Goal: Use online tool/utility

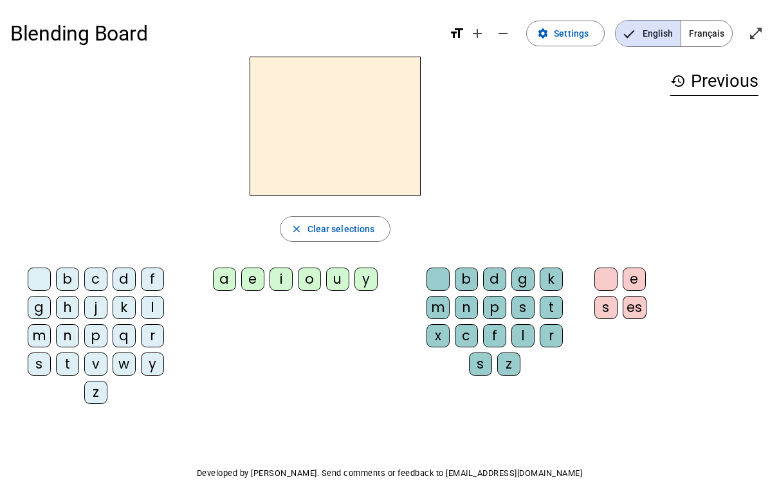
click at [155, 318] on div "l" at bounding box center [152, 307] width 23 height 23
click at [223, 288] on div "a" at bounding box center [224, 279] width 23 height 23
click at [460, 346] on div "c" at bounding box center [466, 335] width 23 height 23
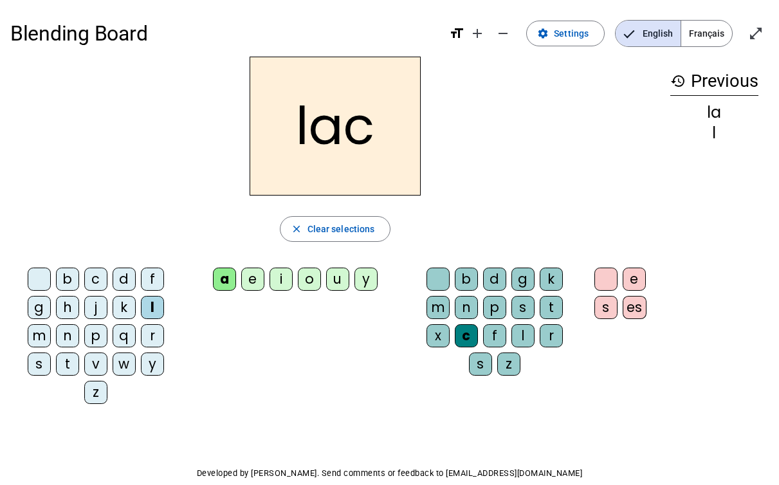
click at [62, 376] on div "t" at bounding box center [67, 363] width 23 height 23
click at [216, 291] on div "a" at bounding box center [224, 279] width 23 height 23
click at [69, 374] on div "t" at bounding box center [67, 363] width 23 height 23
click at [218, 286] on div "a" at bounding box center [224, 279] width 23 height 23
click at [461, 342] on div "c" at bounding box center [466, 335] width 23 height 23
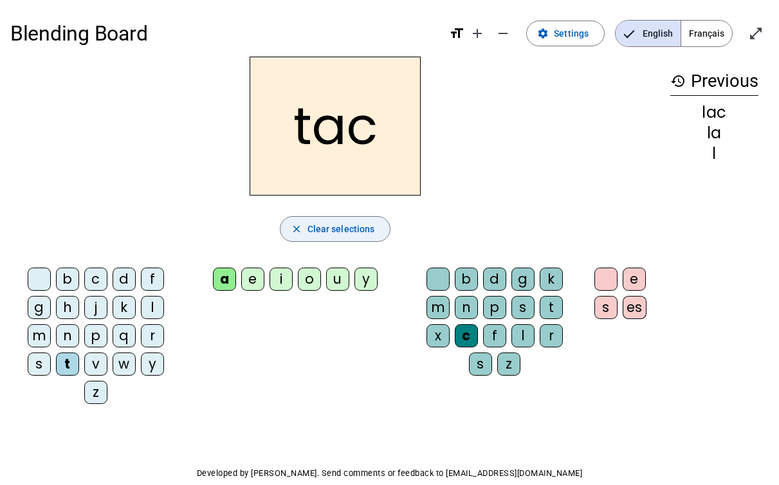
click at [326, 237] on span "Clear selections" at bounding box center [341, 228] width 68 height 15
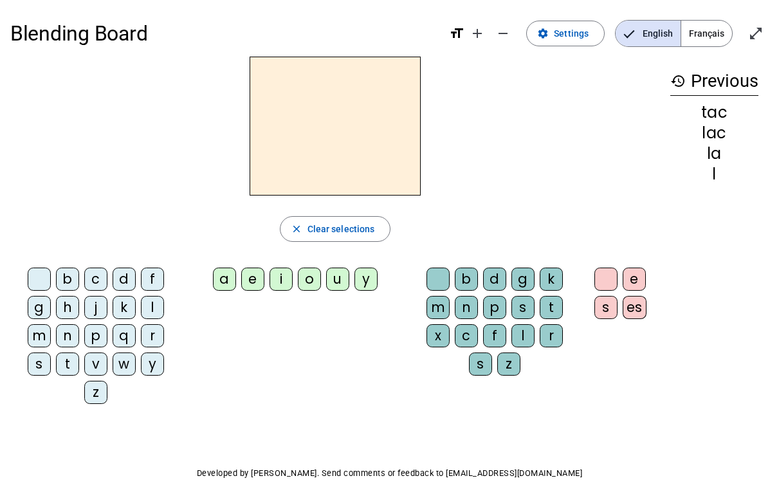
click at [62, 370] on div "t" at bounding box center [67, 363] width 23 height 23
click at [220, 286] on div "a" at bounding box center [224, 279] width 23 height 23
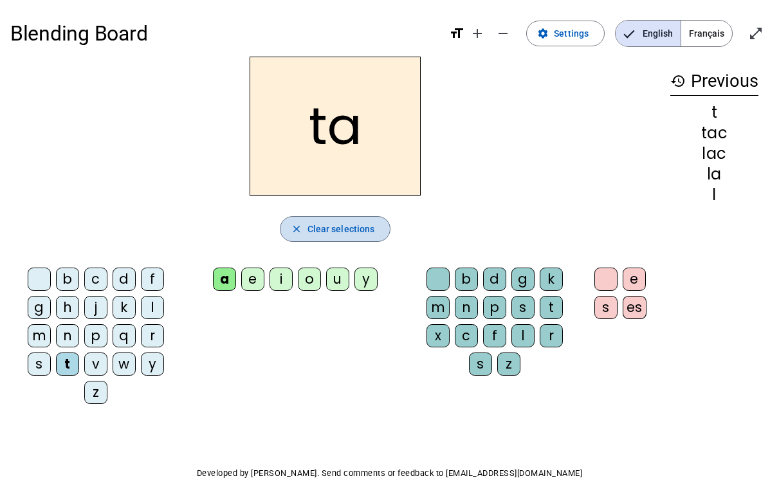
click at [329, 237] on span "Clear selections" at bounding box center [341, 228] width 68 height 15
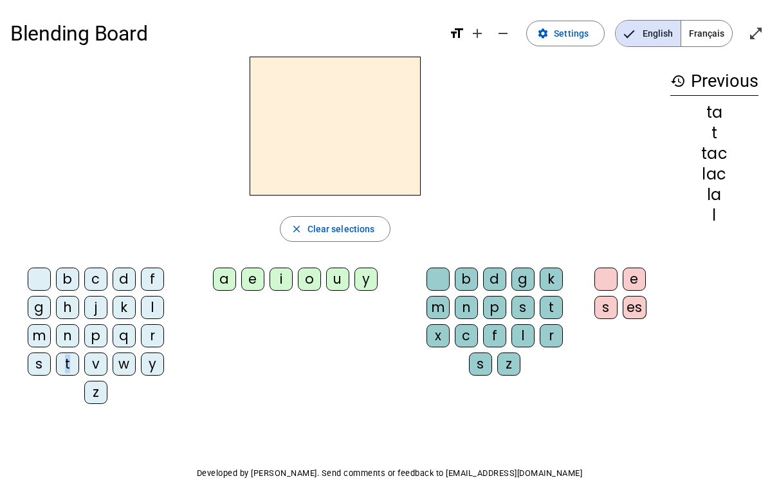
click at [68, 376] on div "t" at bounding box center [67, 363] width 23 height 23
click at [257, 287] on div "e" at bounding box center [252, 279] width 23 height 23
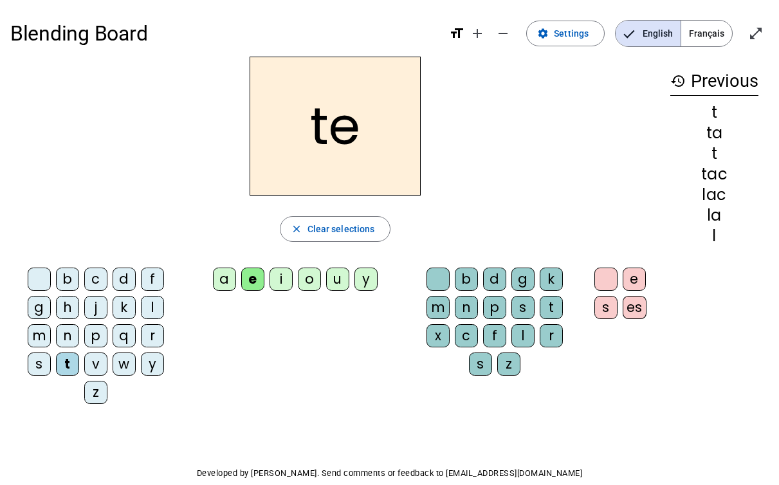
click at [692, 37] on span "Français" at bounding box center [706, 34] width 51 height 26
